Goal: Task Accomplishment & Management: Manage account settings

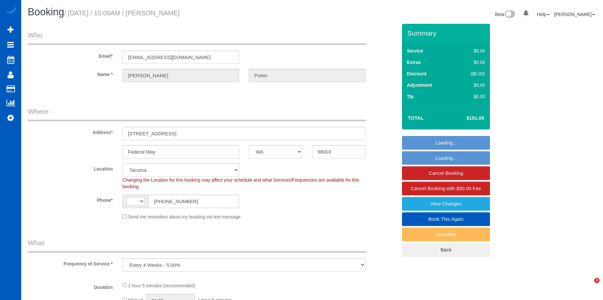
select select "WA"
select select "string:US"
select select "object:1127"
select select "199"
select select "2"
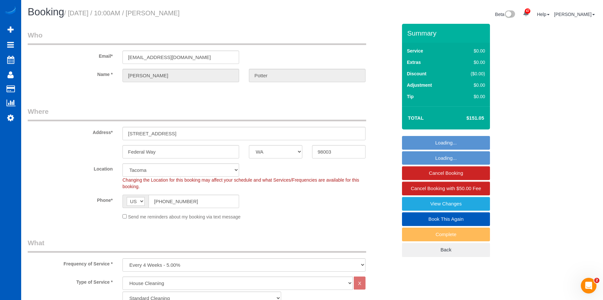
select select "2"
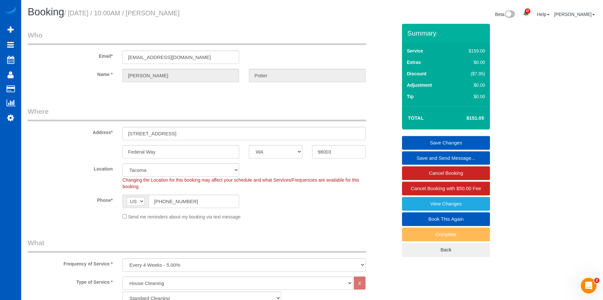
click at [384, 44] on div "Email* apotterslp@gmail.com" at bounding box center [212, 47] width 379 height 34
click at [416, 175] on link "Cancel Booking" at bounding box center [446, 173] width 88 height 14
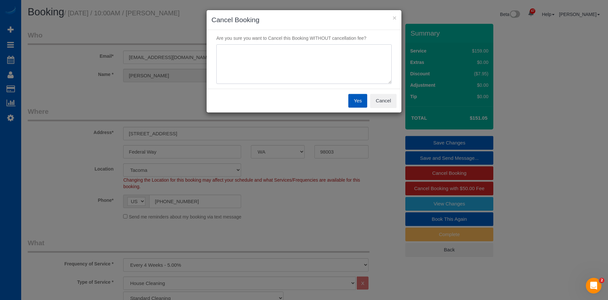
click at [284, 56] on textarea at bounding box center [303, 64] width 175 height 40
type textarea "Skip"
click at [363, 102] on button "Yes" at bounding box center [357, 101] width 19 height 14
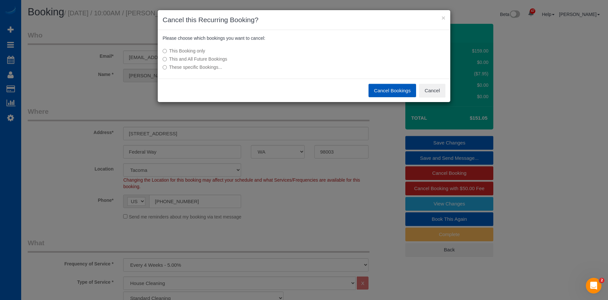
click at [386, 90] on button "Cancel Bookings" at bounding box center [392, 91] width 48 height 14
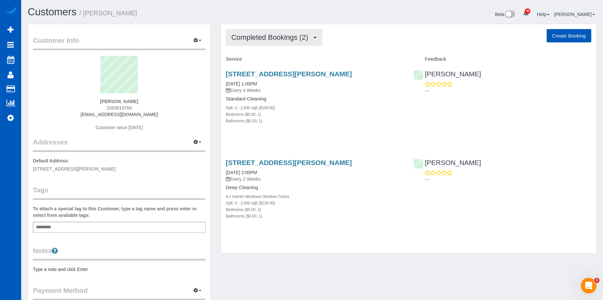
click at [281, 34] on span "Completed Bookings (2)" at bounding box center [271, 37] width 80 height 8
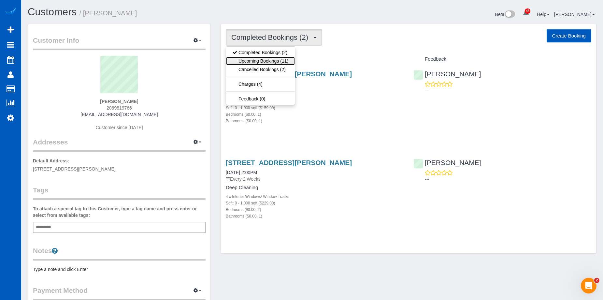
click at [277, 57] on link "Upcoming Bookings (11)" at bounding box center [260, 61] width 69 height 8
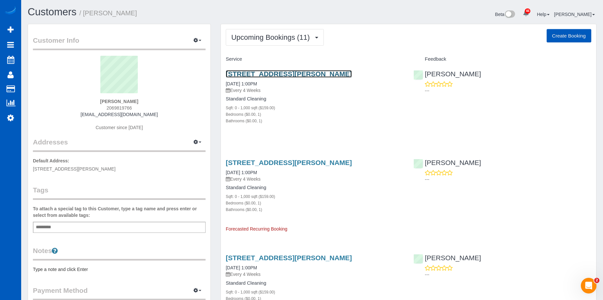
click at [289, 72] on link "1916 Bickford Ave, 405, Snohomish, WA 98290" at bounding box center [289, 73] width 126 height 7
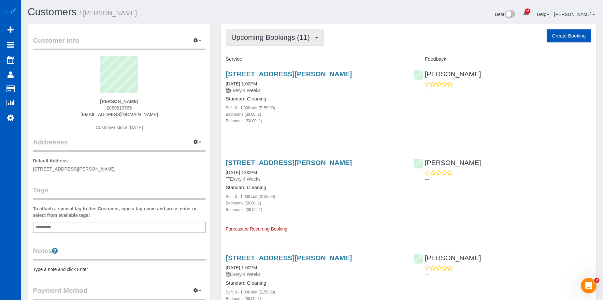
click at [307, 32] on button "Upcoming Bookings (11)" at bounding box center [275, 37] width 98 height 17
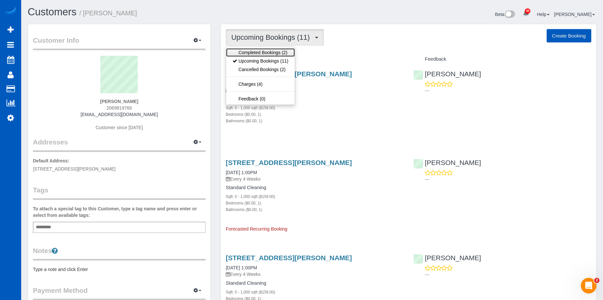
click at [273, 54] on link "Completed Bookings (2)" at bounding box center [260, 52] width 69 height 8
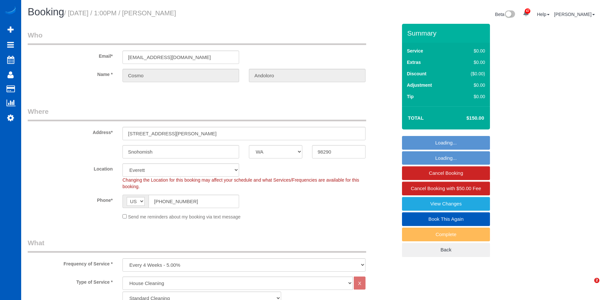
select select "WA"
select select "199"
select select "object:1177"
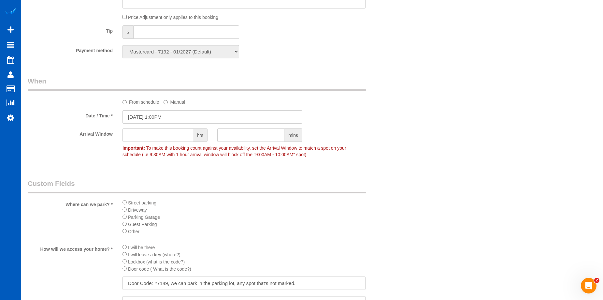
scroll to position [586, 0]
click at [172, 113] on input "10/15/2025 1:00PM" at bounding box center [212, 115] width 180 height 13
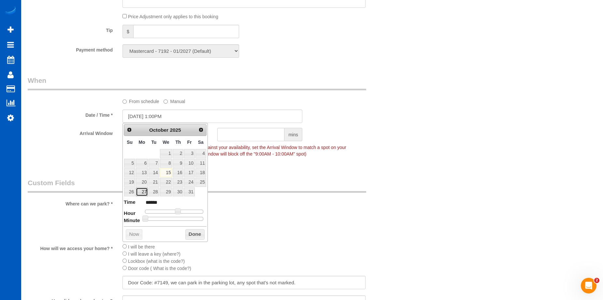
click at [147, 191] on link "27" at bounding box center [142, 191] width 12 height 9
type input "10/27/2025 1:00PM"
click at [311, 176] on div "Who Email* cosmo.andoloro@yahoo.com Name * Cosmo Andoloro Where Address* 1916 B…" at bounding box center [212, 3] width 379 height 1131
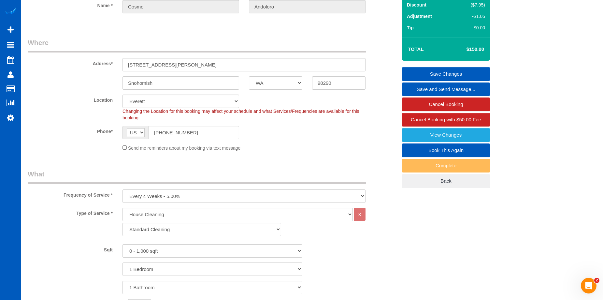
scroll to position [33, 0]
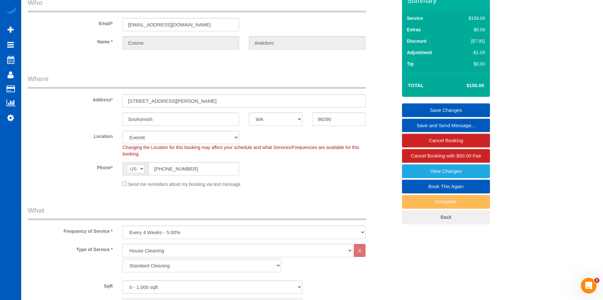
click at [422, 106] on link "Save Changes" at bounding box center [446, 110] width 88 height 14
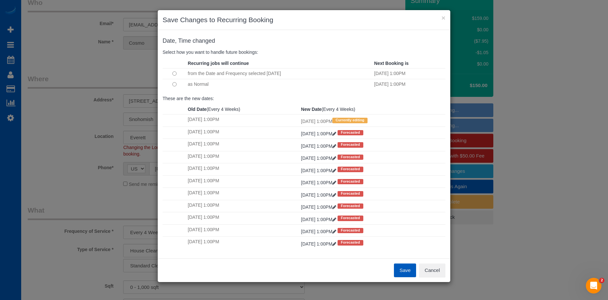
click at [404, 269] on button "Save" at bounding box center [405, 270] width 22 height 14
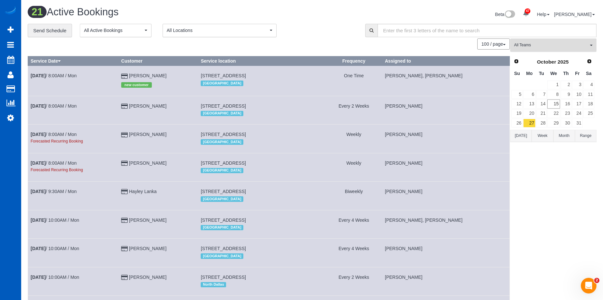
click at [545, 42] on button "All Teams" at bounding box center [553, 44] width 86 height 13
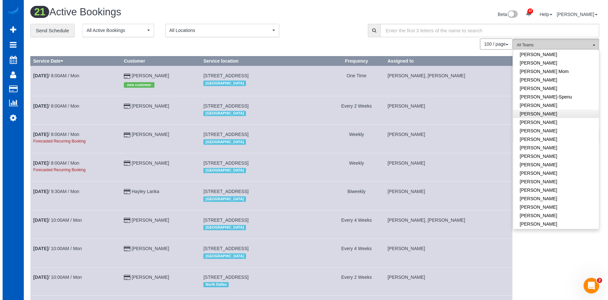
scroll to position [163, 0]
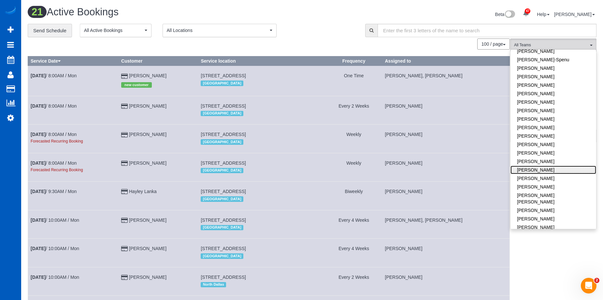
click at [554, 169] on link "[PERSON_NAME]" at bounding box center [553, 169] width 86 height 8
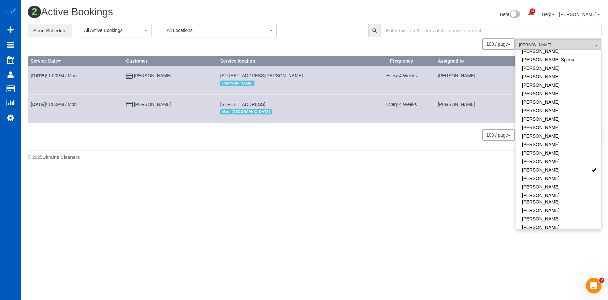
click at [347, 14] on div "Beta 47 Your Notifications You have 0 alerts × You have 2 to charge for 10/13/2…" at bounding box center [461, 15] width 292 height 17
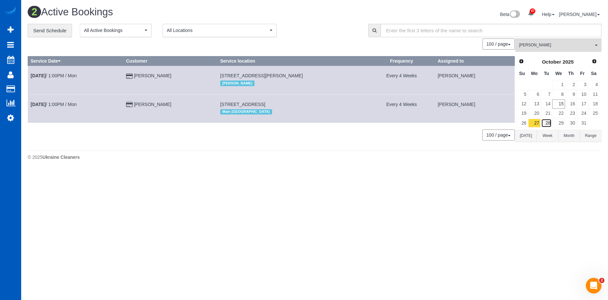
click at [547, 120] on link "28" at bounding box center [546, 123] width 11 height 9
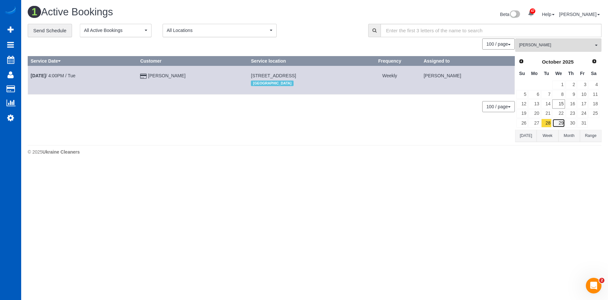
click at [559, 122] on link "29" at bounding box center [558, 123] width 12 height 9
click at [573, 119] on link "30" at bounding box center [570, 123] width 11 height 9
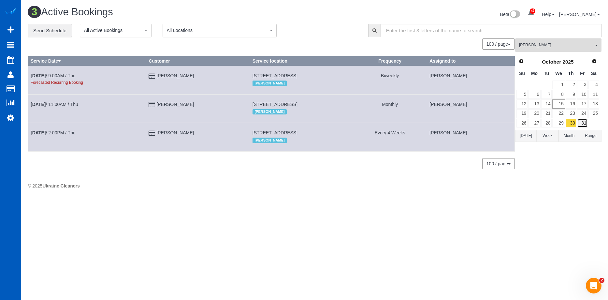
click at [585, 123] on link "31" at bounding box center [582, 123] width 11 height 9
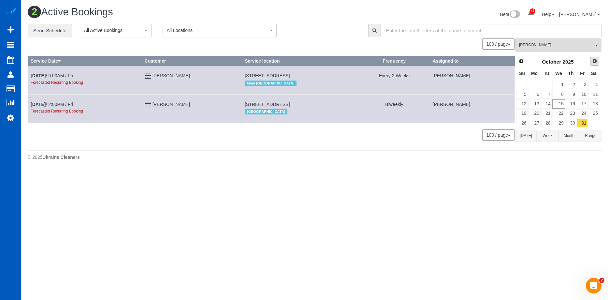
click at [595, 63] on span "Next" at bounding box center [594, 60] width 5 height 5
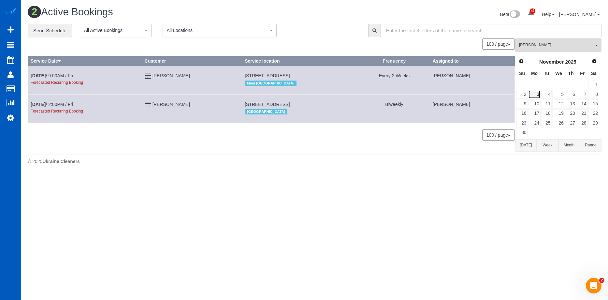
click at [536, 92] on link "3" at bounding box center [534, 94] width 12 height 9
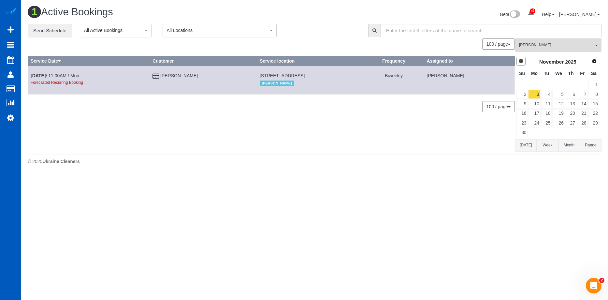
click at [524, 65] on link "Prev" at bounding box center [520, 61] width 9 height 9
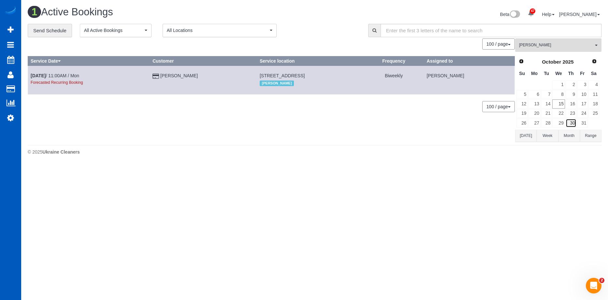
click at [569, 121] on link "30" at bounding box center [570, 123] width 11 height 9
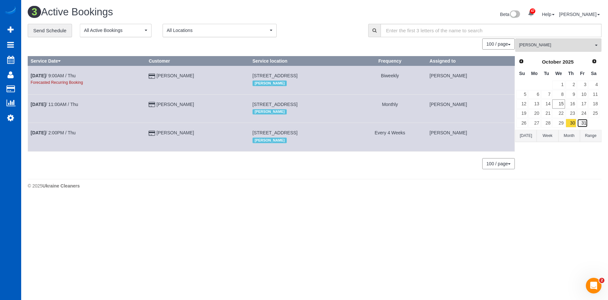
click at [583, 122] on link "31" at bounding box center [582, 123] width 11 height 9
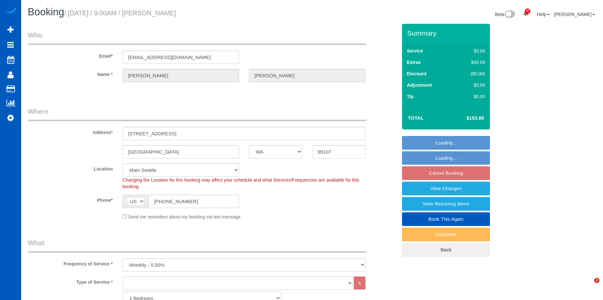
select select "WA"
select select "2"
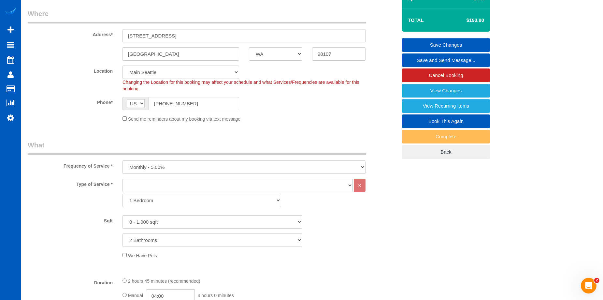
scroll to position [195, 0]
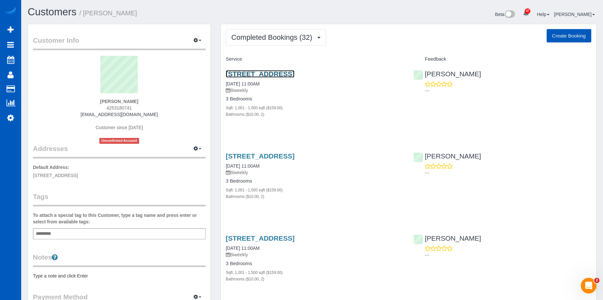
click at [251, 74] on link "[STREET_ADDRESS]" at bounding box center [260, 73] width 69 height 7
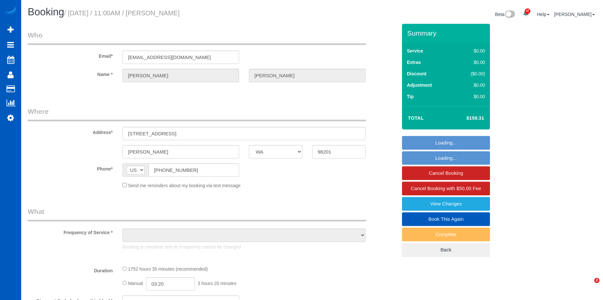
select select "WA"
select select "string:fspay-e1a04ed8-38d0-473a-96fb-0227c9a671cb"
select select "object:920"
select select "spot1"
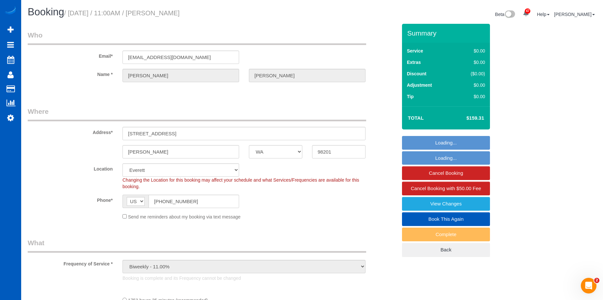
select select "object:1042"
select select "1001"
select select "2"
select select "1001"
select select "2"
